Goal: Information Seeking & Learning: Learn about a topic

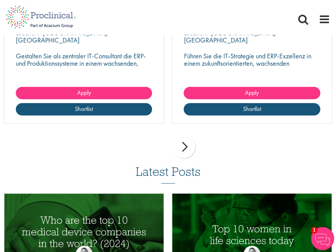
scroll to position [693, 0]
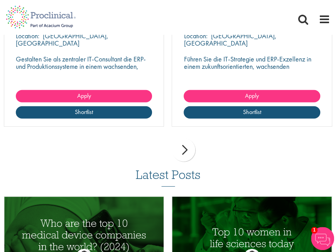
click at [187, 161] on div "next" at bounding box center [183, 149] width 23 height 23
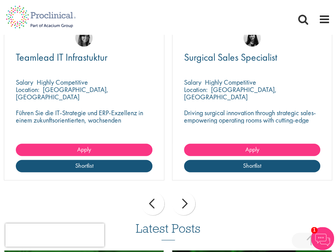
scroll to position [639, 0]
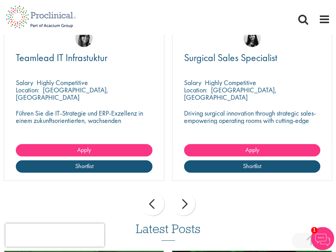
click at [188, 210] on div "next" at bounding box center [183, 203] width 23 height 23
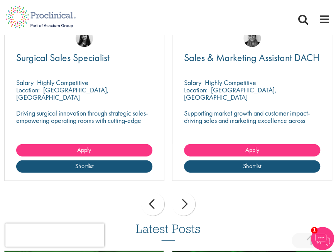
click at [188, 210] on div "next" at bounding box center [183, 203] width 23 height 23
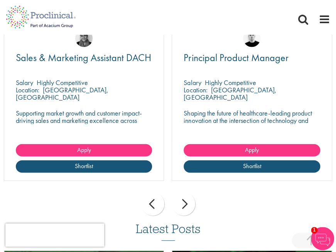
click at [188, 210] on div "next" at bounding box center [183, 203] width 23 height 23
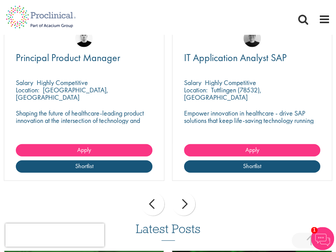
click at [188, 210] on div "next" at bounding box center [183, 203] width 23 height 23
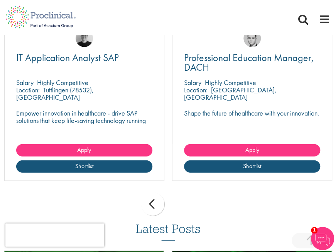
click at [188, 210] on div "prev next" at bounding box center [168, 205] width 336 height 34
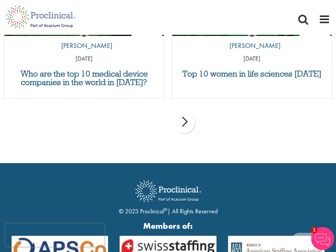
scroll to position [922, 0]
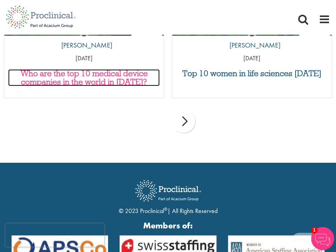
click at [115, 86] on h3 "Who are the top 10 medical device companies in the world in [DATE]?" at bounding box center [84, 77] width 152 height 17
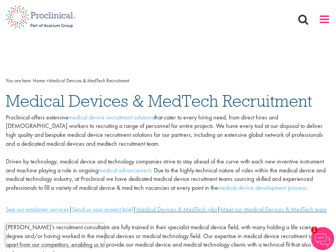
click at [322, 15] on span at bounding box center [325, 20] width 12 height 12
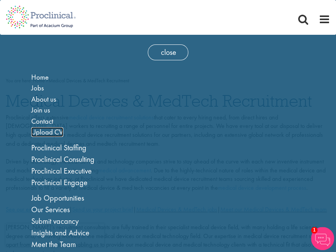
click at [46, 129] on span "Upload CV" at bounding box center [47, 132] width 32 height 10
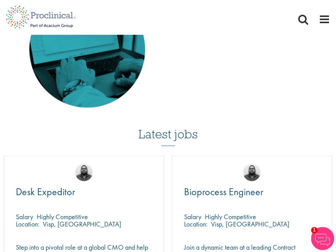
scroll to position [590, 0]
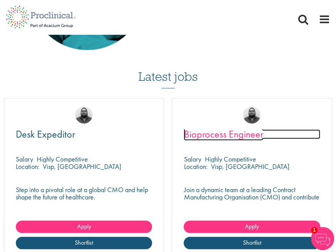
click at [188, 137] on span "Bioprocess Engineer" at bounding box center [223, 133] width 79 height 13
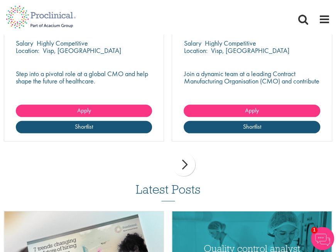
scroll to position [726, 0]
